Goal: Check status: Check status

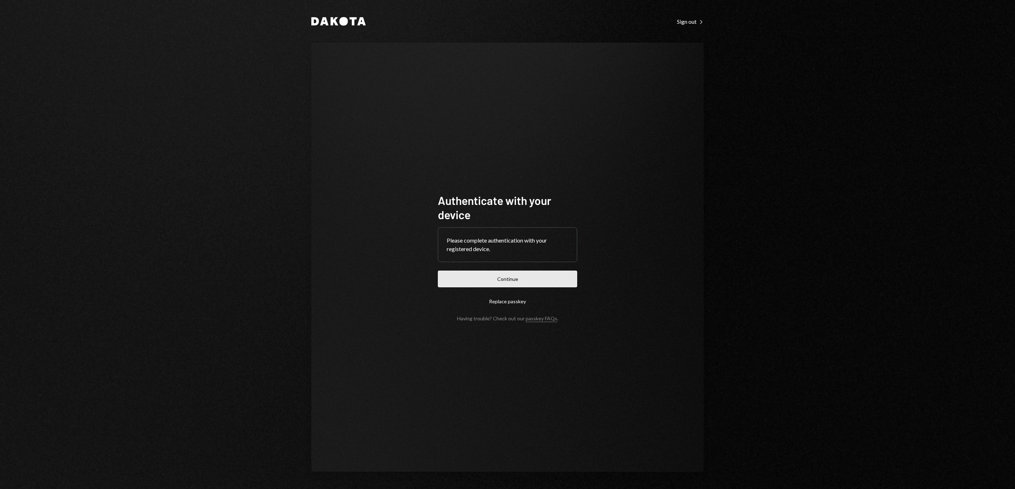
click at [559, 285] on button "Continue" at bounding box center [507, 279] width 139 height 17
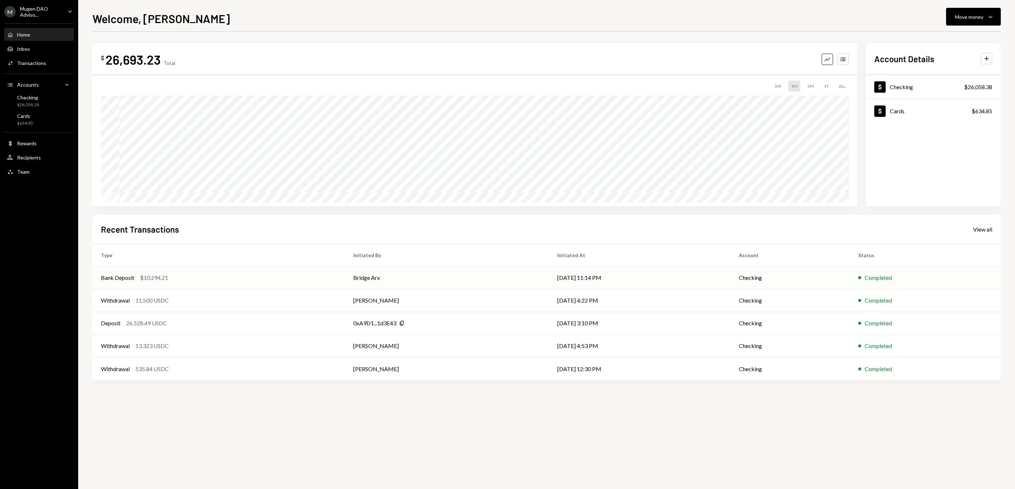
click at [240, 283] on td "Bank Deposit $10,294.21" at bounding box center [218, 278] width 252 height 23
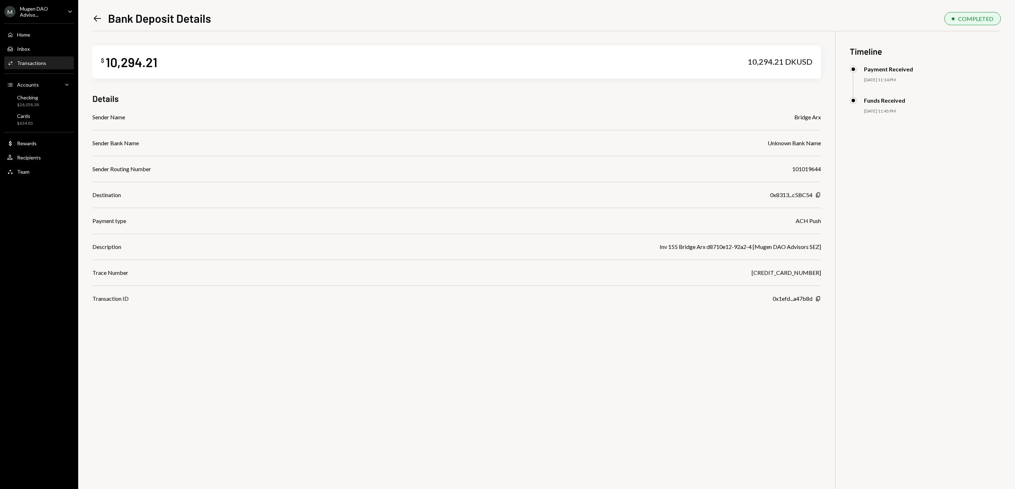
click at [96, 18] on icon "Left Arrow" at bounding box center [97, 19] width 10 height 10
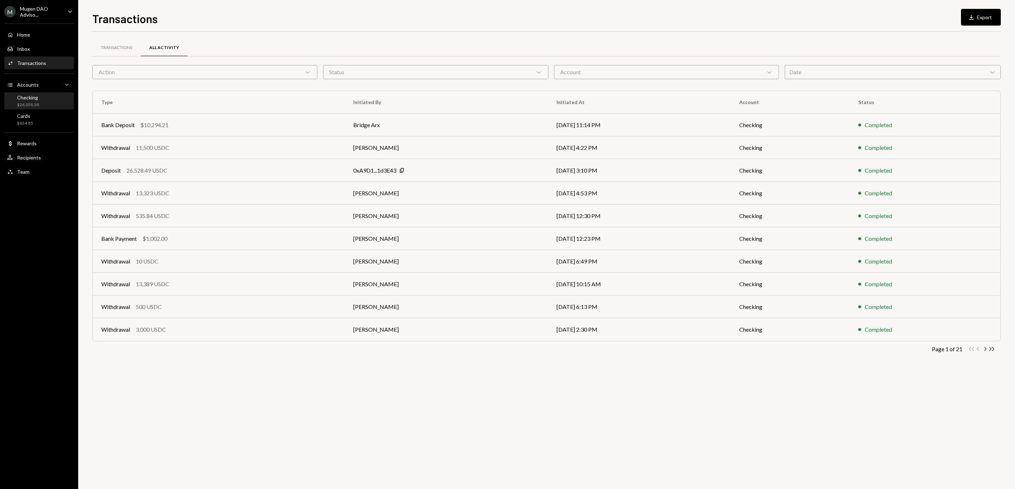
click at [31, 103] on div "$26,058.38" at bounding box center [28, 105] width 22 height 6
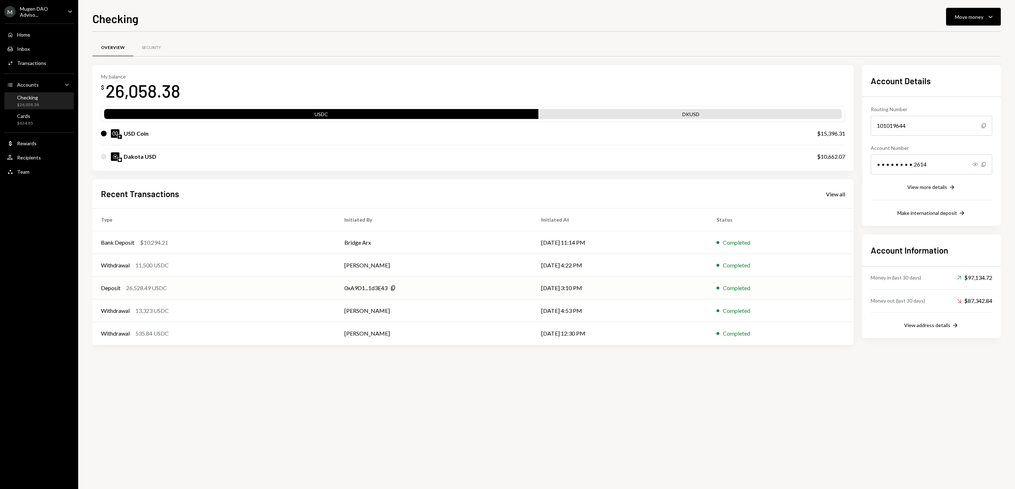
click at [214, 291] on div "Deposit 26,528.49 USDC" at bounding box center [214, 288] width 226 height 9
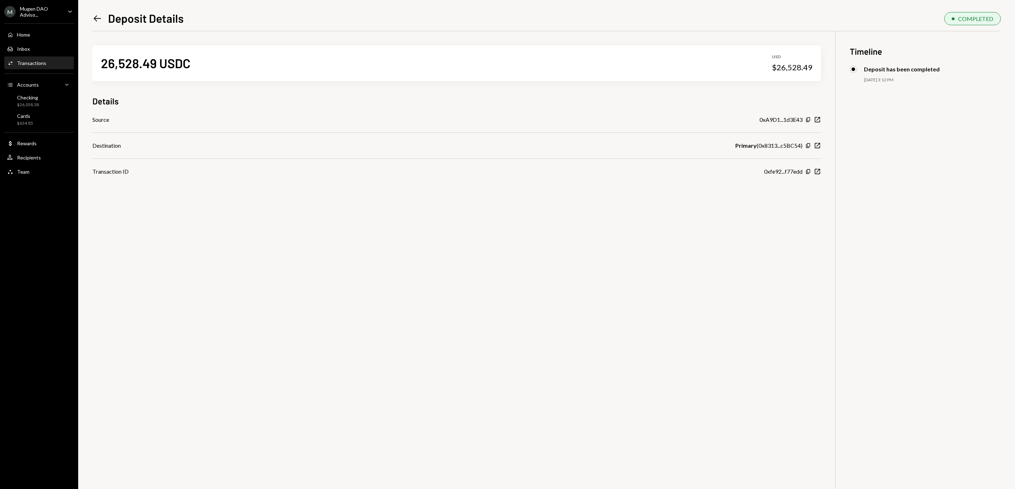
click at [97, 16] on icon "Left Arrow" at bounding box center [97, 19] width 10 height 10
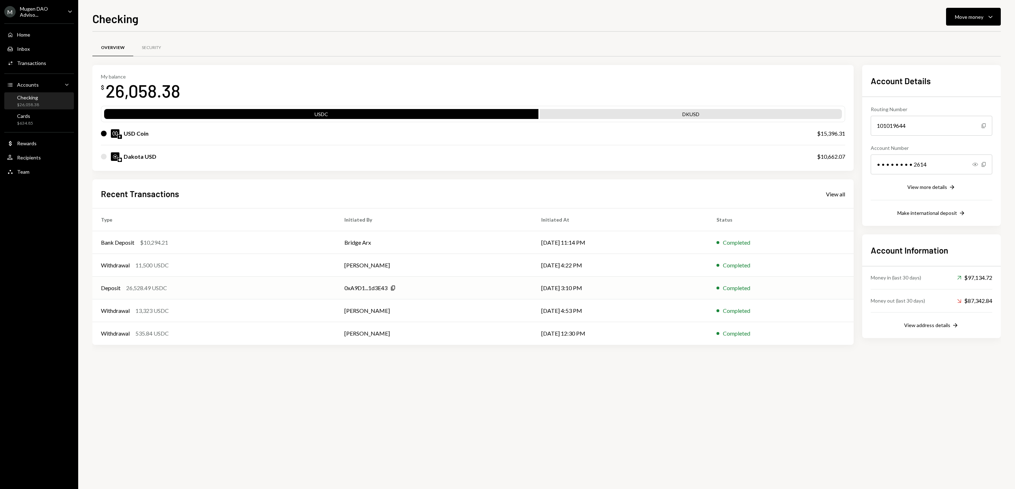
click at [199, 288] on div "Deposit 26,528.49 USDC" at bounding box center [214, 288] width 226 height 9
